Goal: Task Accomplishment & Management: Use online tool/utility

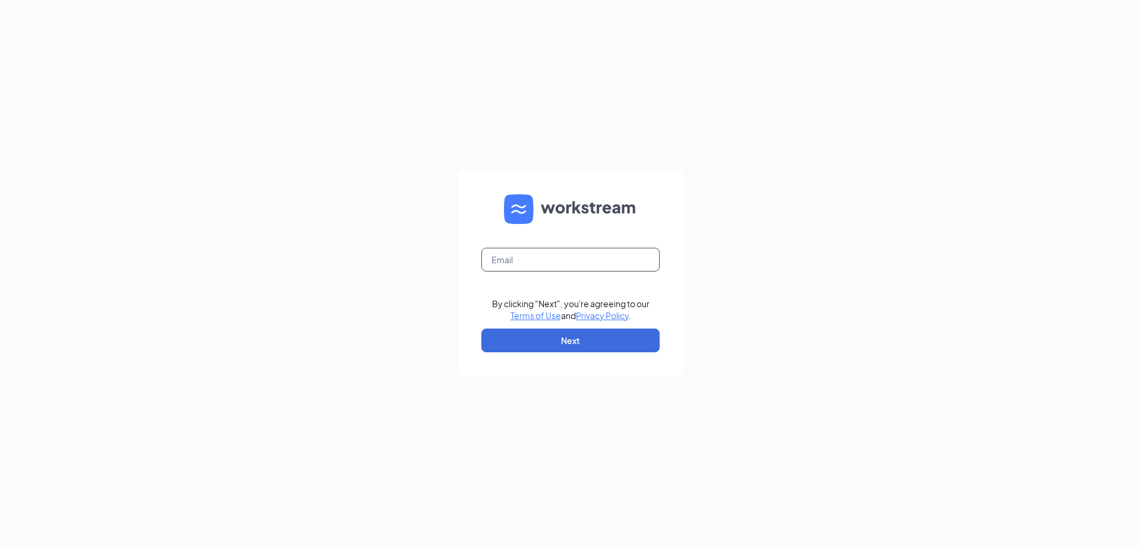
click at [629, 253] on input "text" at bounding box center [570, 260] width 178 height 24
type input "bowlinggreen@wingsandsports.com"
click at [600, 337] on button "Next" at bounding box center [570, 341] width 178 height 24
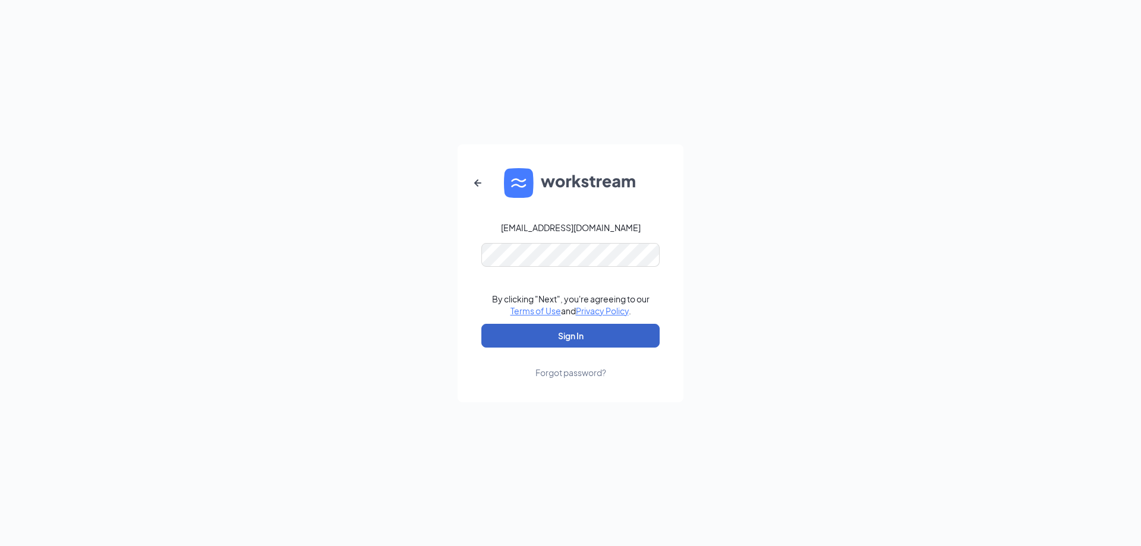
click at [587, 334] on button "Sign In" at bounding box center [570, 336] width 178 height 24
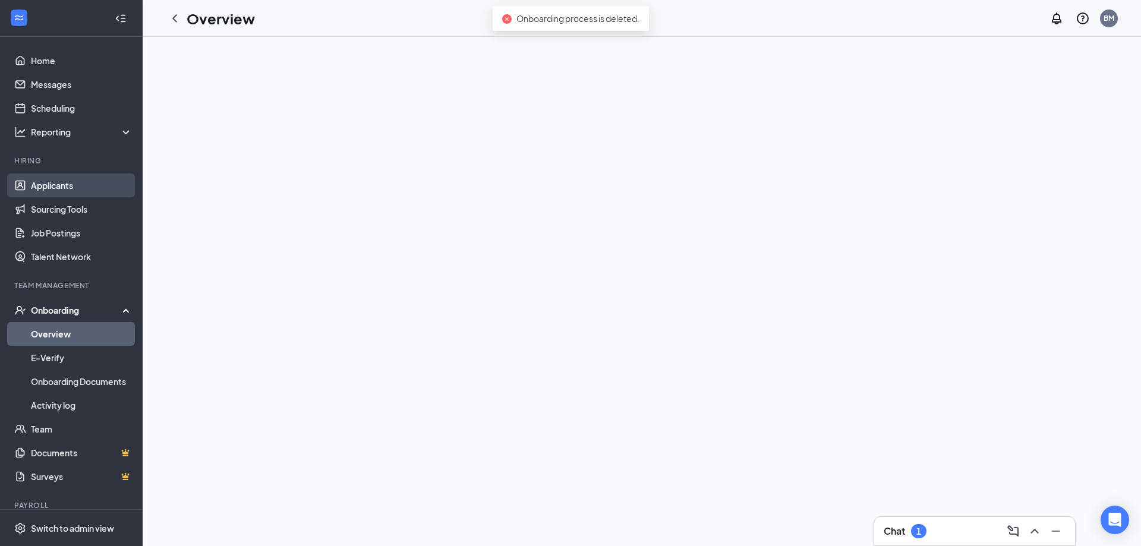
click at [66, 184] on link "Applicants" at bounding box center [82, 186] width 102 height 24
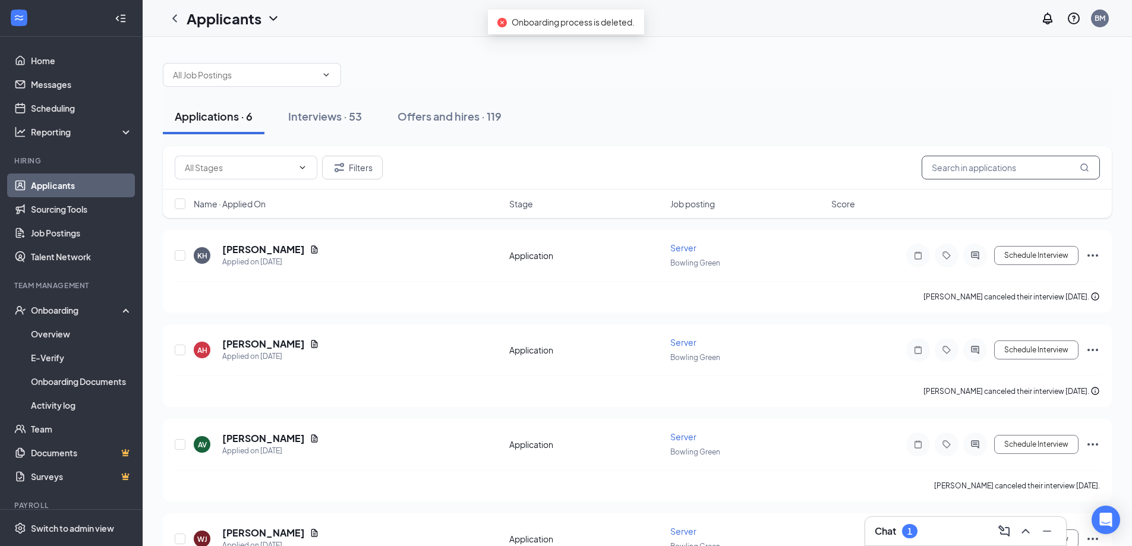
click at [975, 165] on input "text" at bounding box center [1011, 168] width 178 height 24
click at [294, 80] on input "text" at bounding box center [245, 74] width 144 height 13
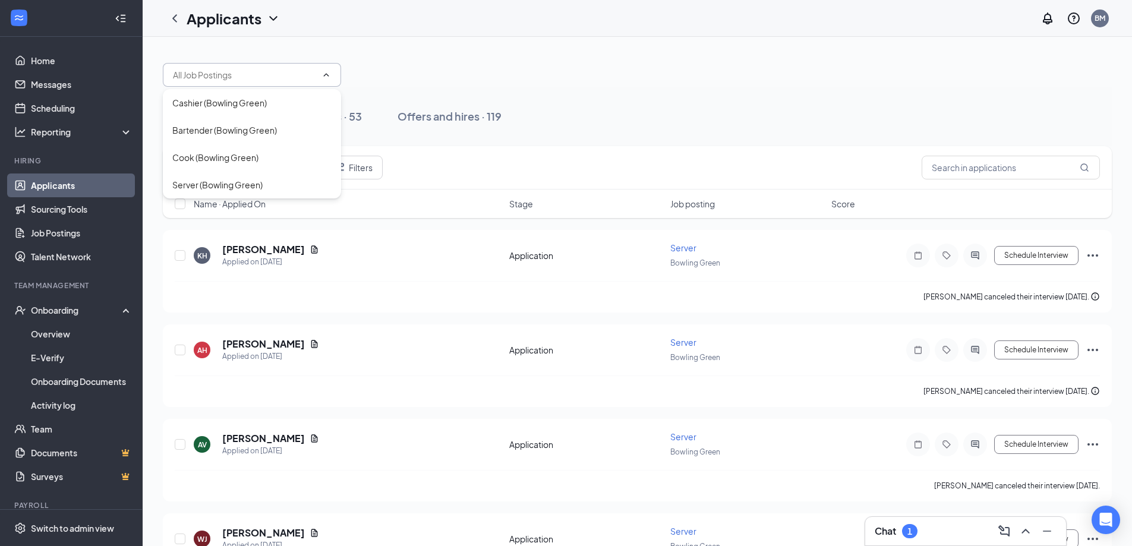
click at [304, 71] on input "text" at bounding box center [245, 74] width 144 height 13
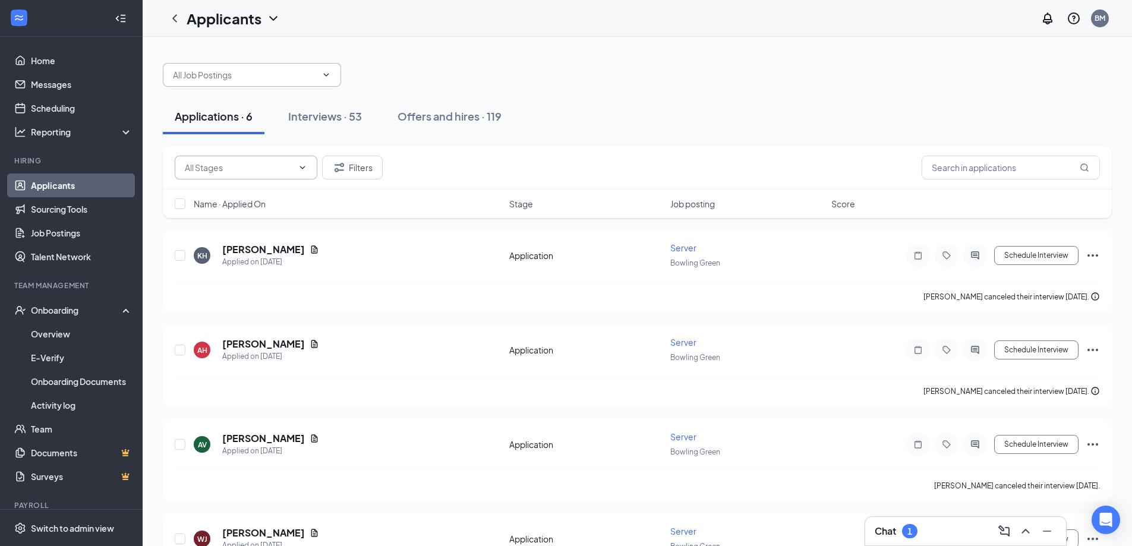
click at [298, 163] on icon "ChevronDown" at bounding box center [303, 168] width 10 height 10
click at [298, 163] on icon "ChevronUp" at bounding box center [303, 168] width 10 height 10
click at [317, 119] on div "Interviews · 53" at bounding box center [325, 116] width 74 height 15
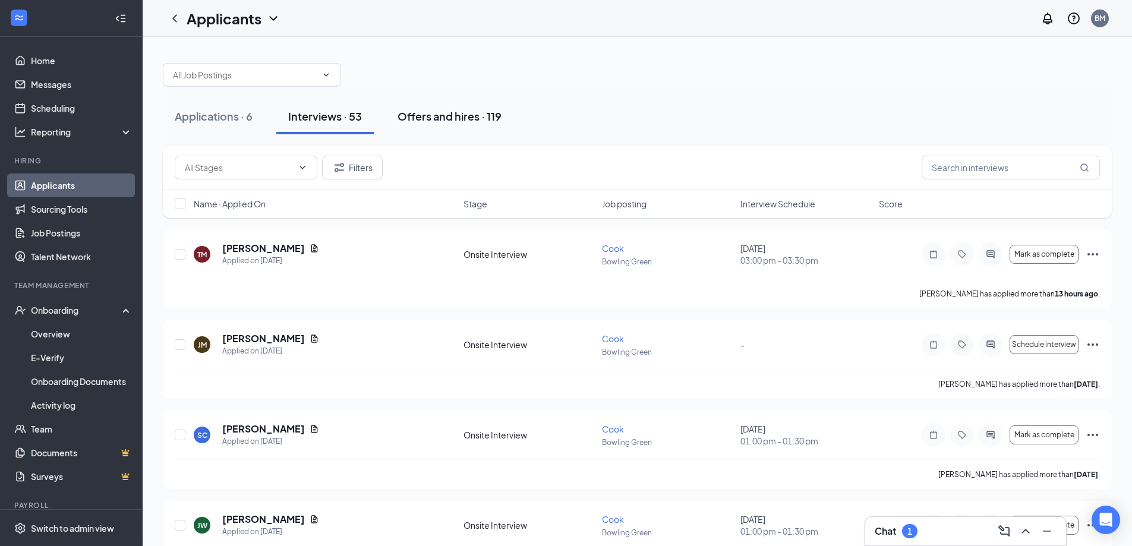
click at [417, 123] on div "Offers and hires · 119" at bounding box center [450, 116] width 104 height 15
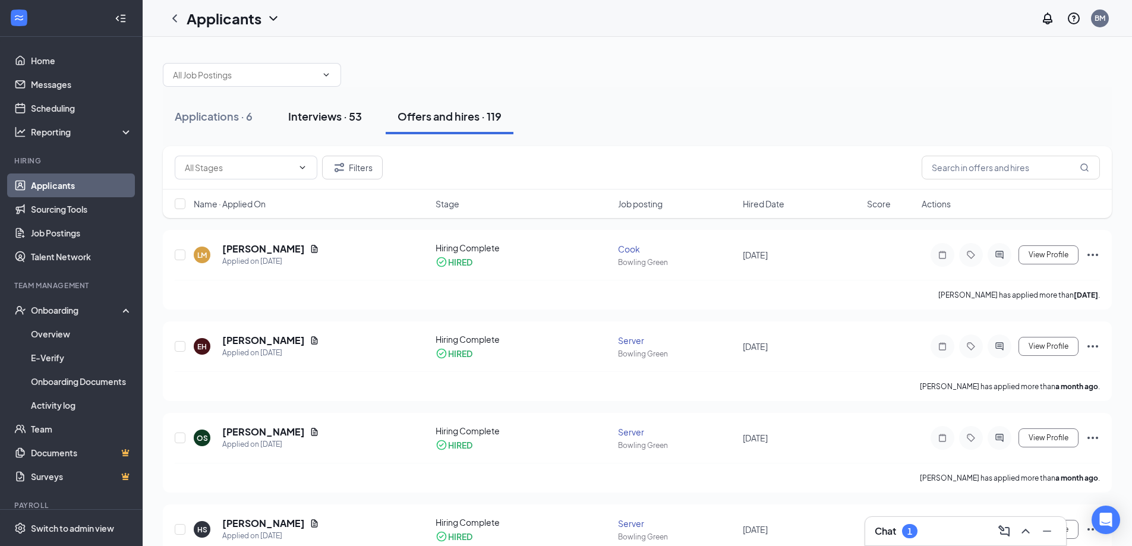
click at [313, 115] on div "Interviews · 53" at bounding box center [325, 116] width 74 height 15
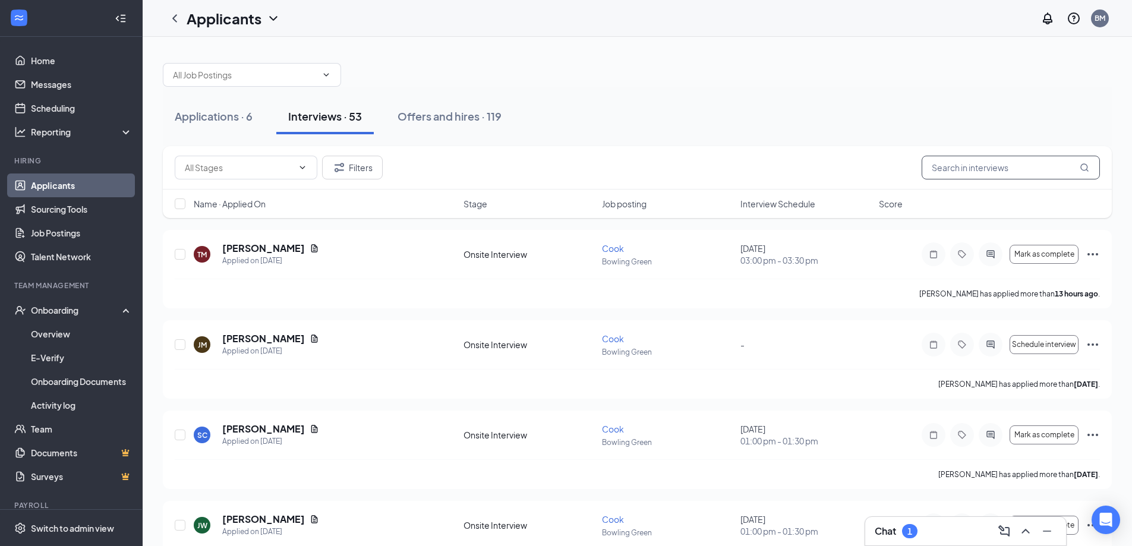
click at [1016, 172] on input "text" at bounding box center [1011, 168] width 178 height 24
type input "[PERSON_NAME]"
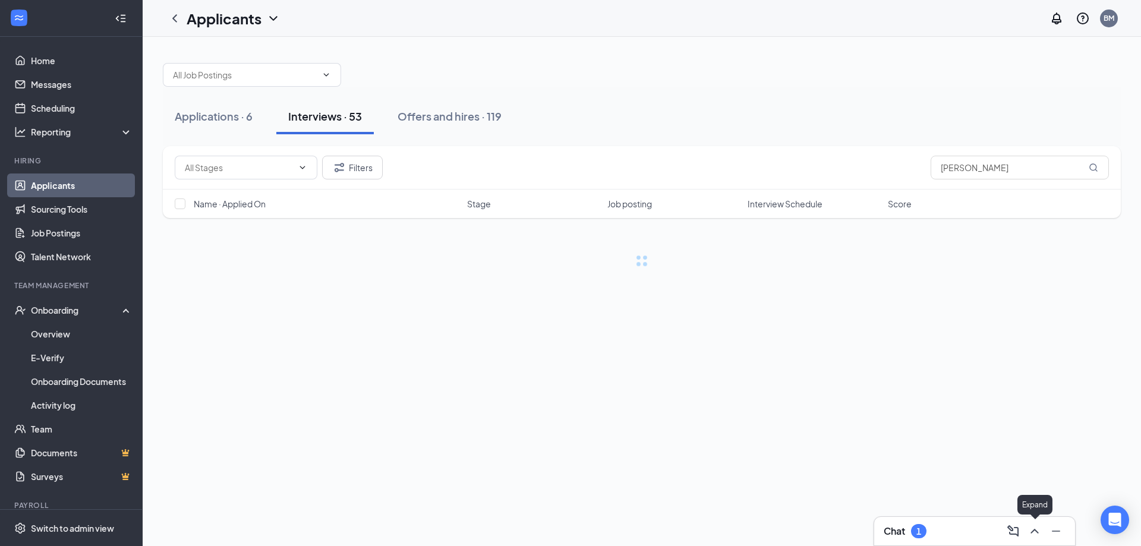
click at [1044, 534] on button at bounding box center [1034, 531] width 19 height 19
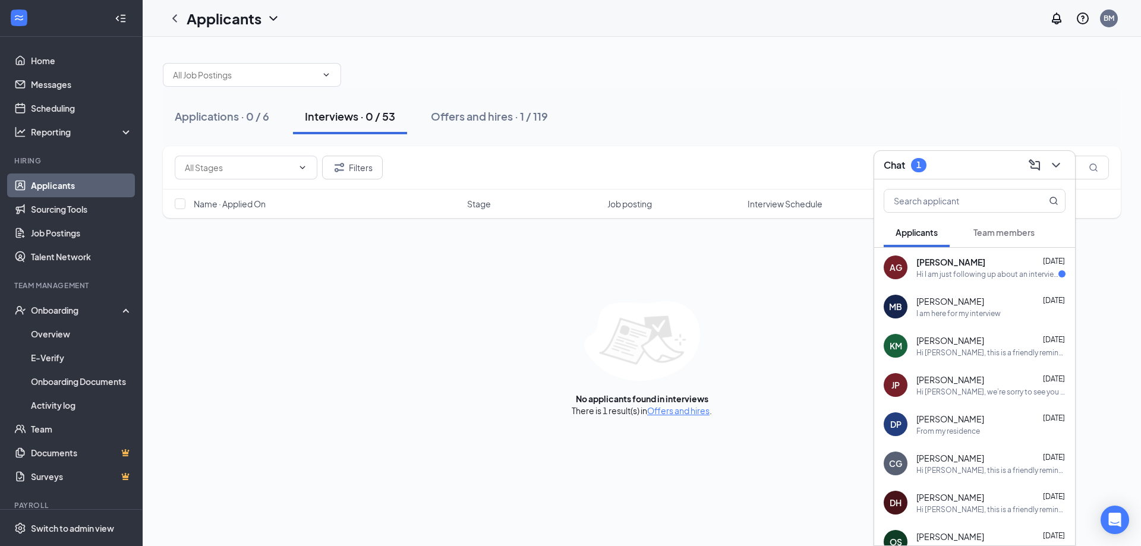
click at [1028, 381] on div "[PERSON_NAME] [DATE]" at bounding box center [990, 380] width 149 height 12
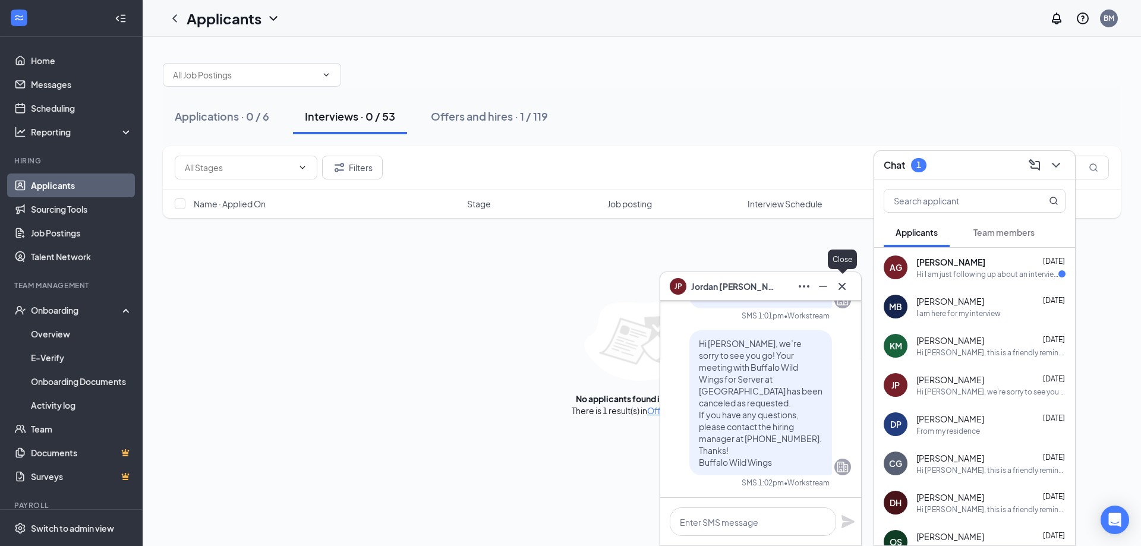
click at [848, 292] on icon "Cross" at bounding box center [842, 286] width 14 height 14
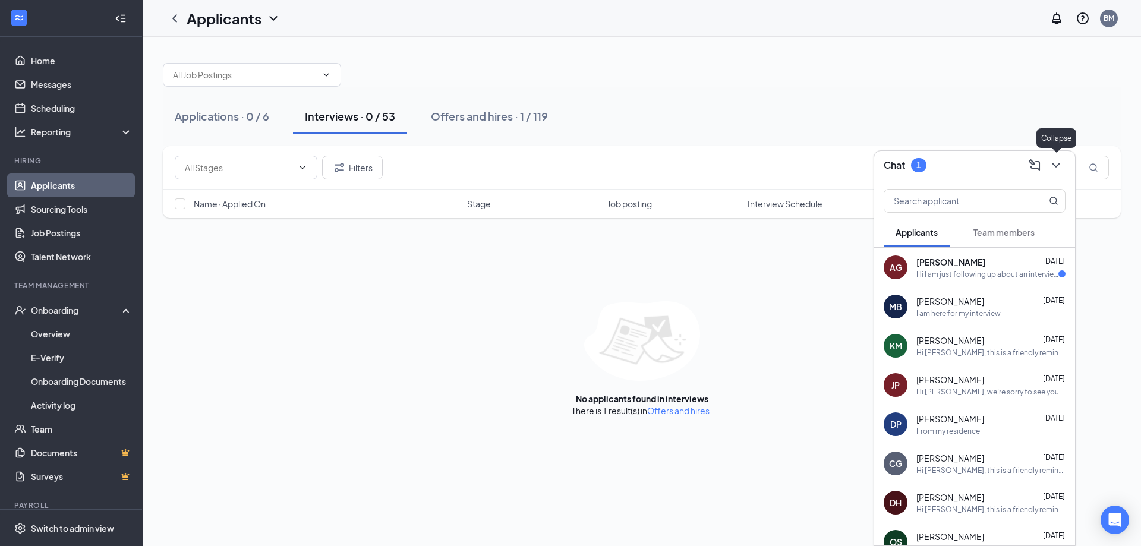
click at [1054, 165] on icon "ChevronDown" at bounding box center [1056, 165] width 14 height 14
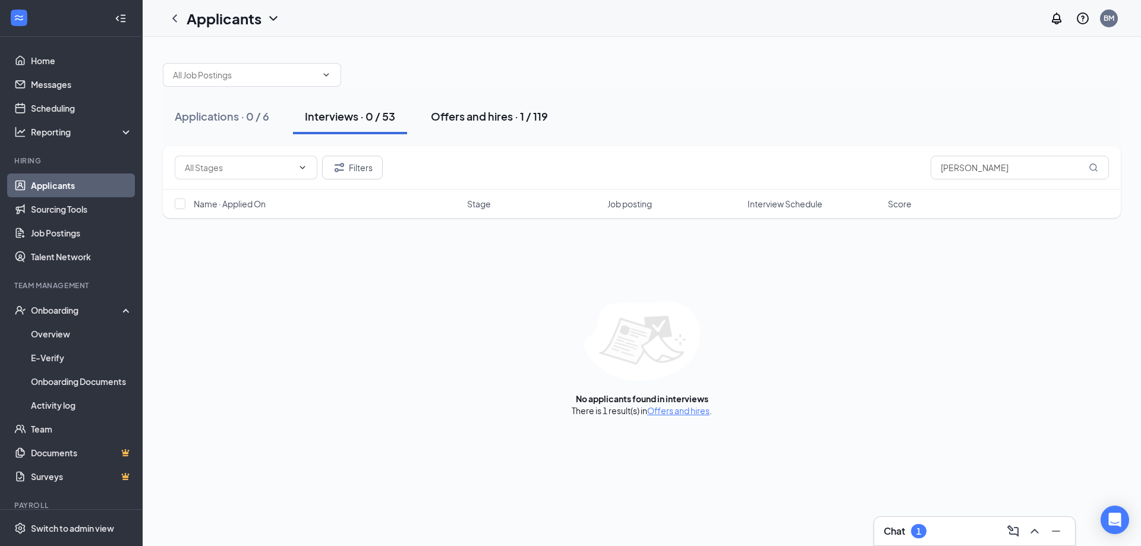
click at [445, 118] on div "Offers and hires · 1 / 119" at bounding box center [489, 116] width 117 height 15
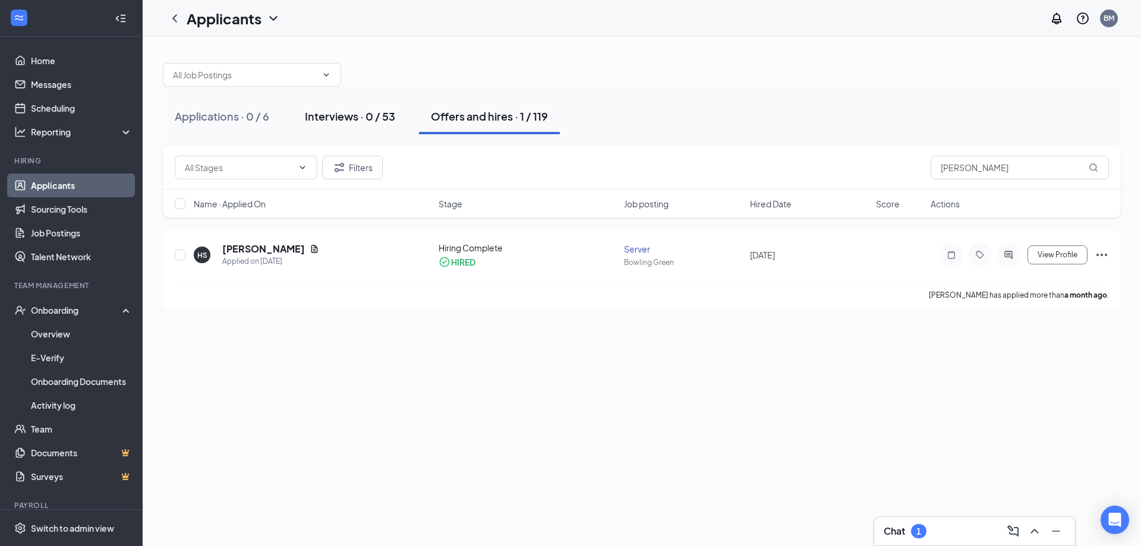
click at [393, 120] on div "Interviews · 0 / 53" at bounding box center [350, 116] width 90 height 15
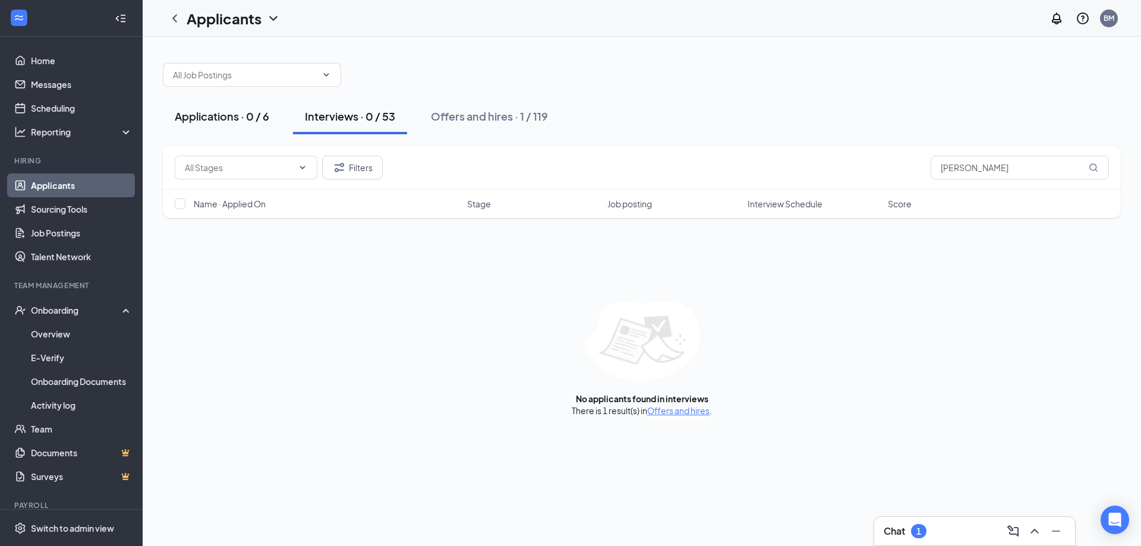
click at [237, 125] on button "Applications · 0 / 6" at bounding box center [222, 117] width 118 height 36
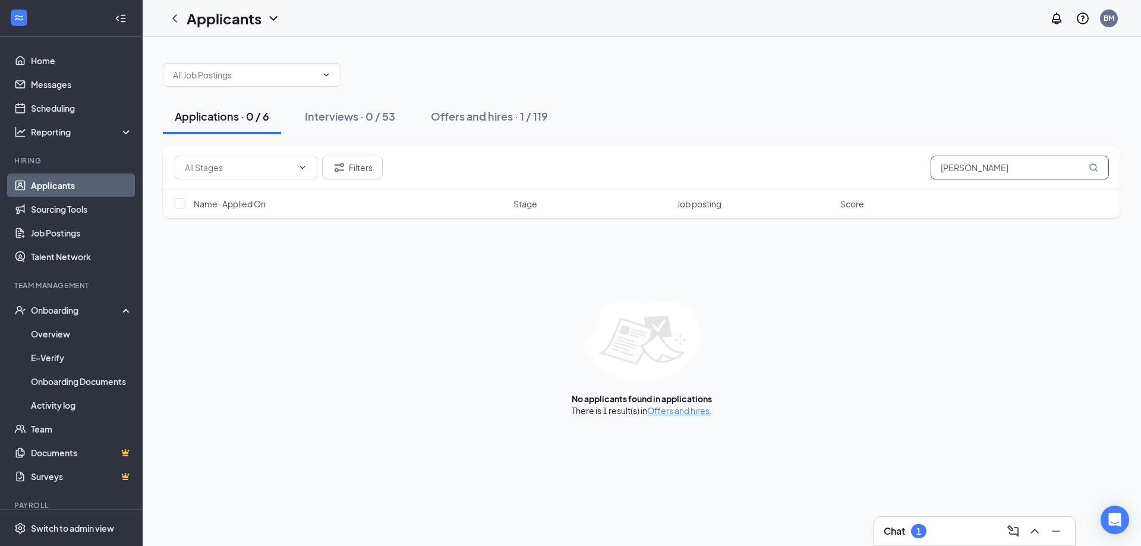
click at [1029, 168] on input "[PERSON_NAME]" at bounding box center [1020, 168] width 178 height 24
drag, startPoint x: 1044, startPoint y: 166, endPoint x: 864, endPoint y: 182, distance: 180.9
click at [864, 182] on div "Filters [PERSON_NAME]" at bounding box center [642, 167] width 958 height 43
